Goal: Task Accomplishment & Management: Manage account settings

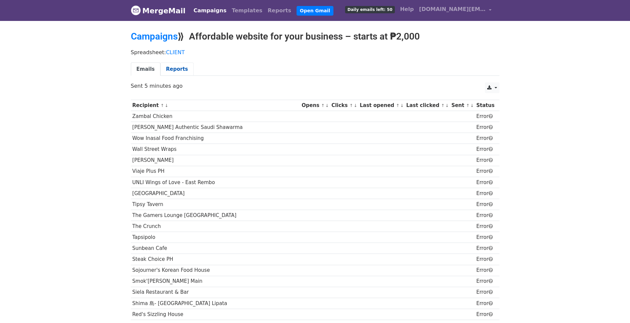
click at [177, 74] on link "Reports" at bounding box center [176, 69] width 33 height 14
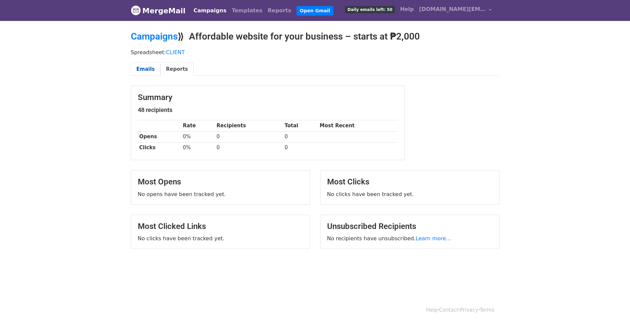
click at [144, 69] on link "Emails" at bounding box center [146, 69] width 30 height 14
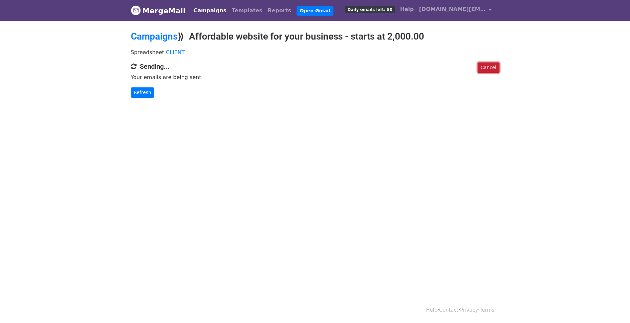
click at [488, 67] on link "Cancel" at bounding box center [489, 67] width 22 height 10
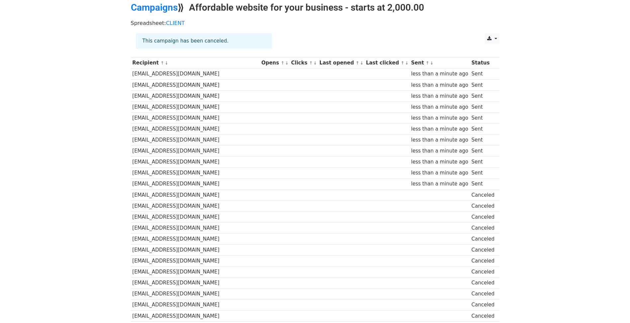
scroll to position [84, 0]
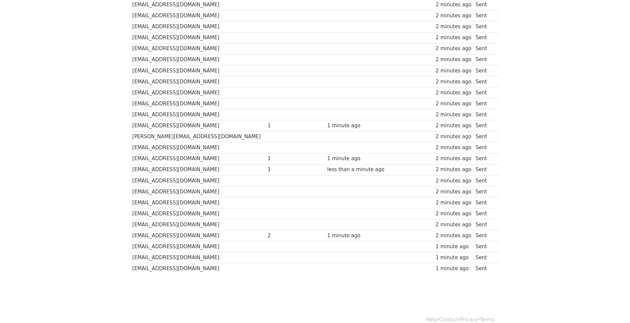
scroll to position [33, 0]
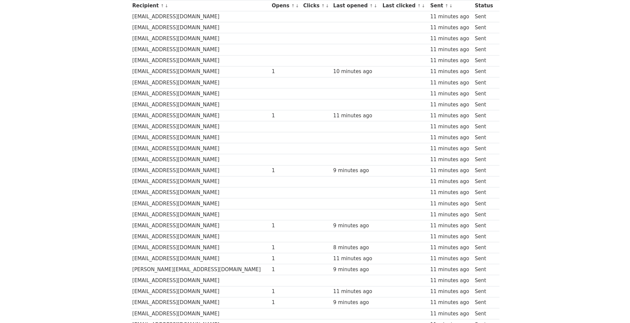
scroll to position [233, 0]
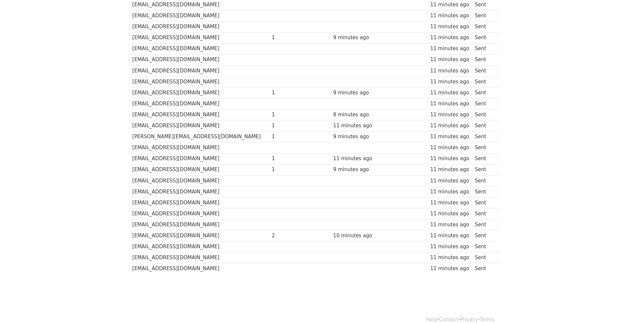
drag, startPoint x: 143, startPoint y: 113, endPoint x: 235, endPoint y: 174, distance: 110.5
click at [235, 174] on tbody "Recipient ↑ ↓ Opens ↑ ↓ Clicks ↑ ↓ Last opened ↑ ↓ Last clicked ↑ ↓ Sent ↑ ↓ St…" at bounding box center [315, 70] width 369 height 407
click at [508, 126] on body "MergeMail Campaigns Templates Reports Open Gmail Daily emails left: 3 Help xiph…" at bounding box center [315, 36] width 630 height 539
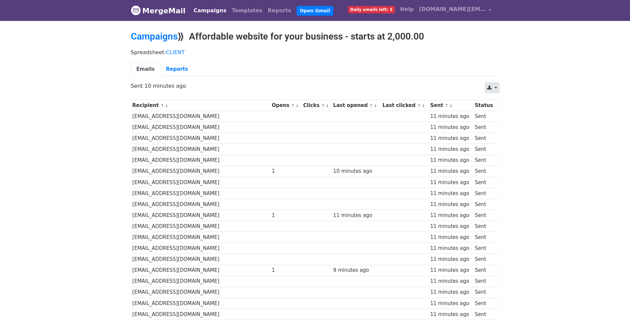
click at [494, 86] on link at bounding box center [492, 87] width 14 height 11
click at [518, 76] on body "MergeMail Campaigns Templates Reports Open Gmail Daily emails left: 3 Help xiph…" at bounding box center [315, 269] width 630 height 539
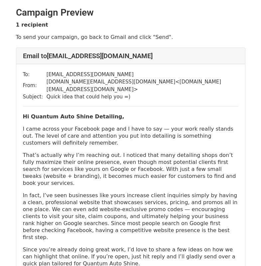
scroll to position [107, 0]
